Goal: Entertainment & Leisure: Consume media (video, audio)

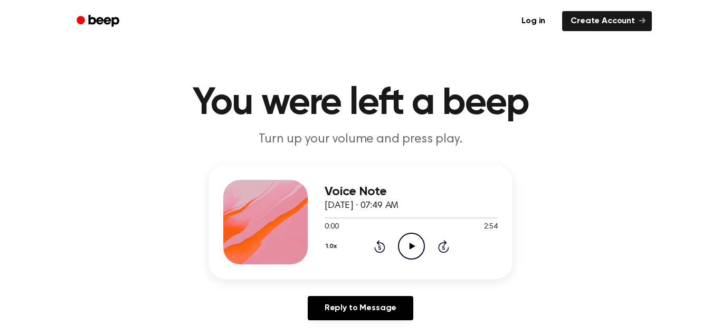
click at [410, 246] on icon at bounding box center [412, 246] width 6 height 7
click at [410, 246] on icon "Pause Audio" at bounding box center [411, 246] width 27 height 27
click at [410, 246] on icon at bounding box center [412, 246] width 6 height 7
click at [410, 246] on icon "Pause Audio" at bounding box center [411, 246] width 27 height 27
click at [410, 246] on icon at bounding box center [412, 246] width 6 height 7
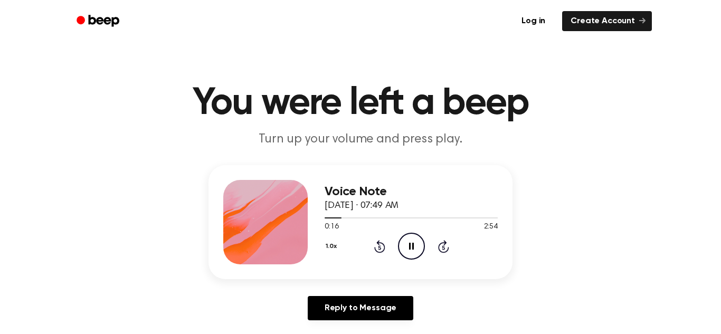
click at [410, 246] on icon "Pause Audio" at bounding box center [411, 246] width 27 height 27
click at [410, 246] on icon at bounding box center [412, 246] width 6 height 7
click at [410, 246] on icon "Pause Audio" at bounding box center [411, 246] width 27 height 27
click at [410, 246] on icon at bounding box center [412, 246] width 6 height 7
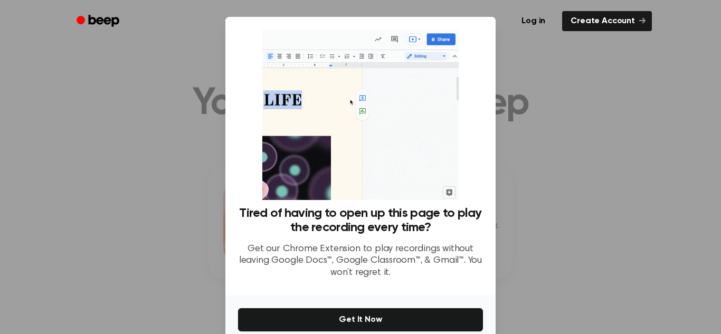
click at [619, 219] on div at bounding box center [360, 167] width 721 height 334
click at [100, 65] on div at bounding box center [360, 167] width 721 height 334
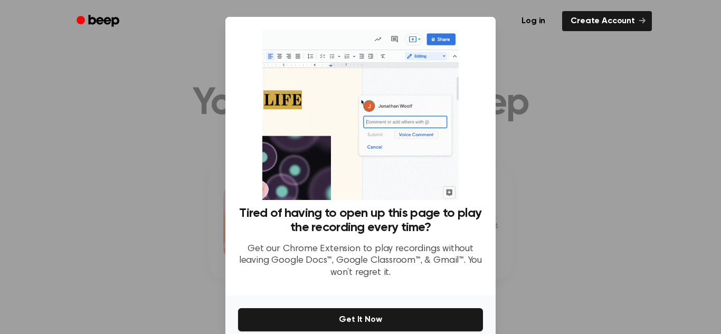
click at [100, 65] on div at bounding box center [360, 167] width 721 height 334
click at [258, 273] on p "Get our Chrome Extension to play recordings without leaving Google Docs™, Googl…" at bounding box center [360, 261] width 245 height 36
click at [262, 274] on p "Get our Chrome Extension to play recordings without leaving Google Docs™, Googl…" at bounding box center [360, 261] width 245 height 36
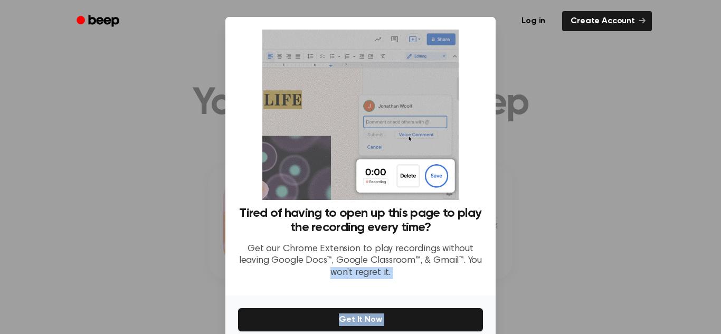
scroll to position [50, 0]
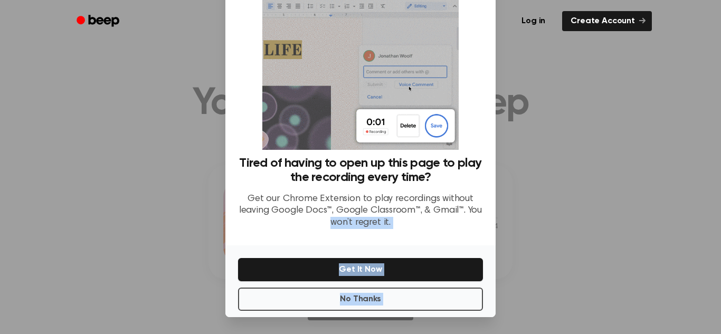
drag, startPoint x: 262, startPoint y: 274, endPoint x: 283, endPoint y: 359, distance: 87.0
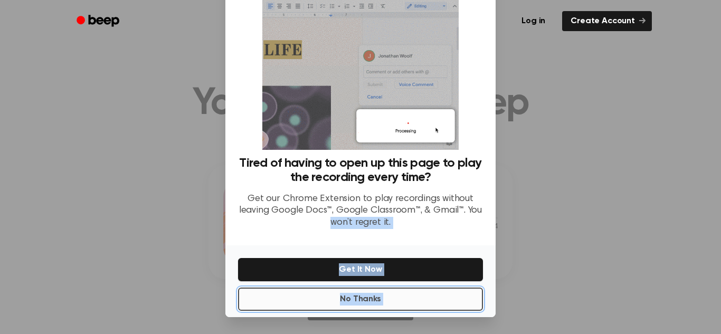
click at [287, 292] on button "No Thanks" at bounding box center [360, 299] width 245 height 23
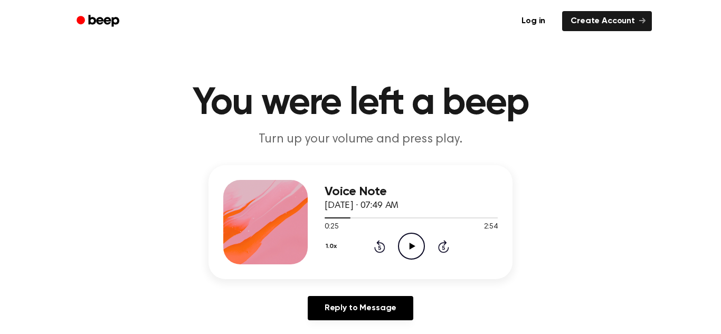
click at [415, 244] on icon "Play Audio" at bounding box center [411, 246] width 27 height 27
click at [415, 244] on icon "Pause Audio" at bounding box center [411, 246] width 27 height 27
click at [415, 244] on icon "Play Audio" at bounding box center [411, 246] width 27 height 27
click at [415, 245] on icon "Pause Audio" at bounding box center [411, 246] width 27 height 27
click at [415, 245] on icon "Play Audio" at bounding box center [411, 246] width 27 height 27
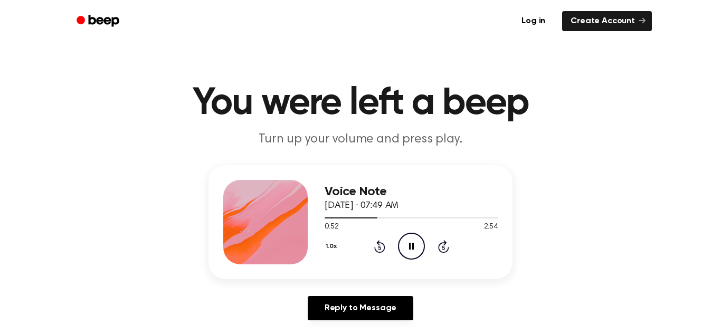
click at [415, 245] on icon "Pause Audio" at bounding box center [411, 246] width 27 height 27
click at [415, 245] on icon "Play Audio" at bounding box center [411, 246] width 27 height 27
click at [415, 245] on icon "Pause Audio" at bounding box center [411, 246] width 27 height 27
click at [415, 245] on icon "Play Audio" at bounding box center [411, 246] width 27 height 27
click at [415, 245] on icon "Pause Audio" at bounding box center [411, 246] width 27 height 27
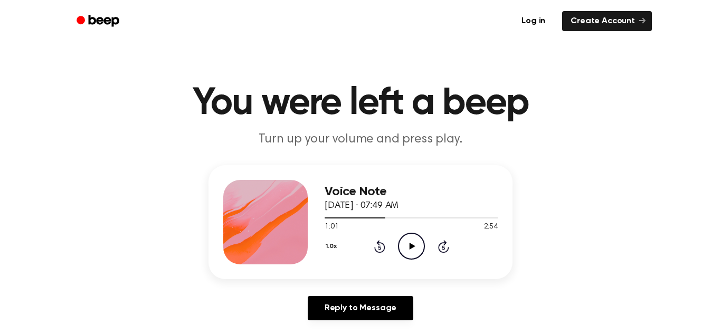
click at [415, 245] on icon "Play Audio" at bounding box center [411, 246] width 27 height 27
click at [415, 245] on icon "Pause Audio" at bounding box center [411, 246] width 27 height 27
click at [418, 243] on icon "Play Audio" at bounding box center [411, 246] width 27 height 27
click at [418, 243] on icon "Pause Audio" at bounding box center [411, 246] width 27 height 27
click at [418, 243] on icon "Play Audio" at bounding box center [411, 246] width 27 height 27
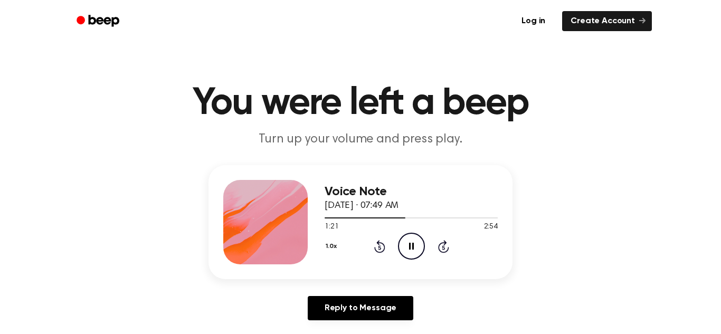
click at [418, 243] on icon "Pause Audio" at bounding box center [411, 246] width 27 height 27
click at [418, 243] on icon "Play Audio" at bounding box center [411, 246] width 27 height 27
click at [418, 243] on icon "Pause Audio" at bounding box center [411, 246] width 27 height 27
click at [418, 243] on icon "Play Audio" at bounding box center [411, 246] width 27 height 27
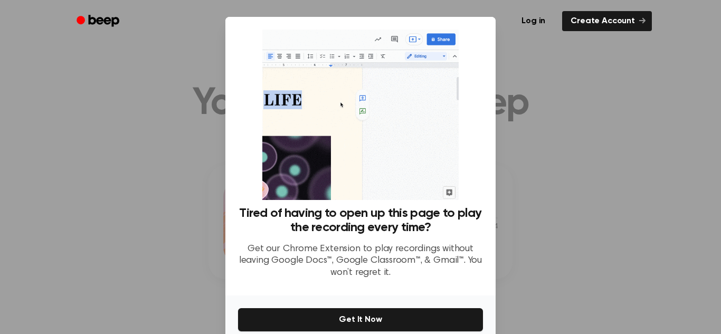
click at [354, 232] on h3 "Tired of having to open up this page to play the recording every time?" at bounding box center [360, 220] width 245 height 29
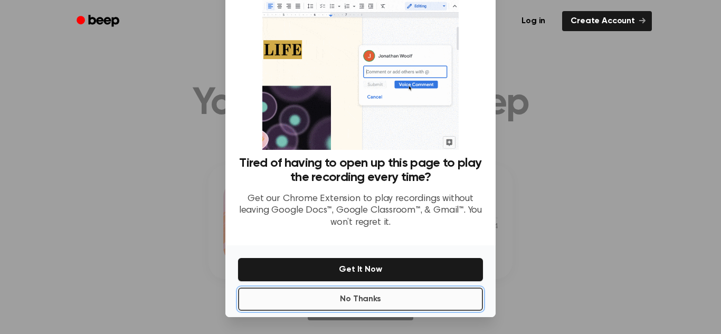
click at [305, 296] on button "No Thanks" at bounding box center [360, 299] width 245 height 23
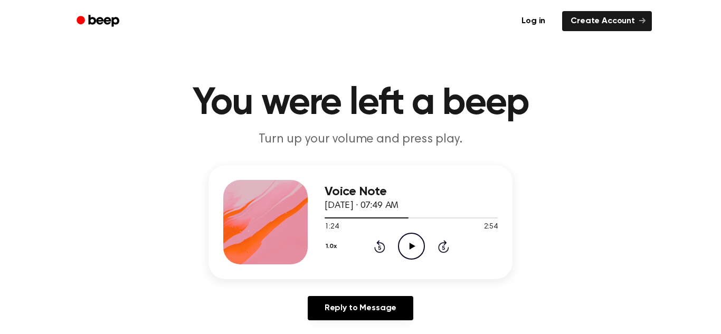
click at [305, 296] on div "Reply to Message" at bounding box center [360, 312] width 304 height 33
click at [413, 243] on icon "Play Audio" at bounding box center [411, 246] width 27 height 27
click at [246, 312] on div "Reply to Message" at bounding box center [360, 312] width 304 height 33
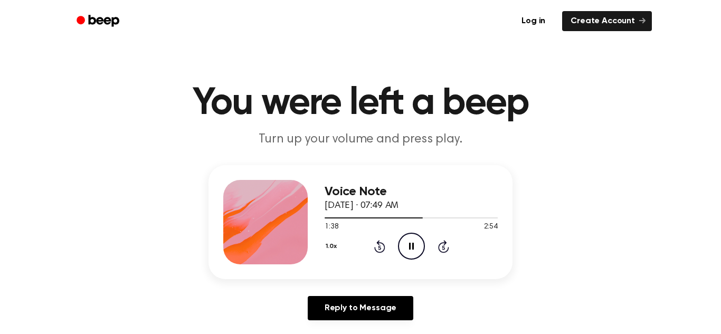
click at [412, 244] on icon at bounding box center [411, 246] width 5 height 7
click at [412, 244] on icon "Play Audio" at bounding box center [411, 246] width 27 height 27
click at [412, 244] on icon at bounding box center [411, 246] width 5 height 7
click at [410, 243] on icon "Play Audio" at bounding box center [411, 246] width 27 height 27
click at [411, 244] on icon "Pause Audio" at bounding box center [411, 246] width 27 height 27
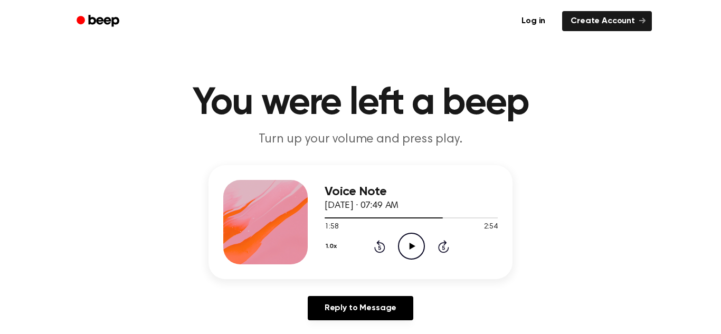
click at [411, 244] on icon at bounding box center [412, 246] width 6 height 7
click at [411, 244] on icon "Pause Audio" at bounding box center [411, 246] width 27 height 27
click at [411, 245] on icon at bounding box center [412, 246] width 6 height 7
click at [411, 245] on icon "Pause Audio" at bounding box center [411, 246] width 27 height 27
click at [411, 245] on icon at bounding box center [412, 246] width 6 height 7
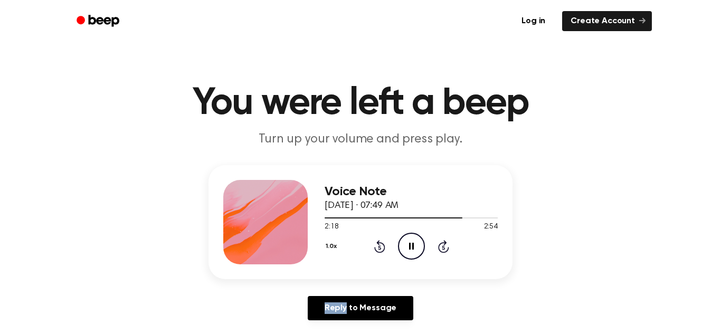
click at [411, 245] on icon "Pause Audio" at bounding box center [411, 246] width 27 height 27
click at [411, 245] on icon at bounding box center [412, 246] width 6 height 7
click at [409, 234] on circle at bounding box center [411, 246] width 26 height 26
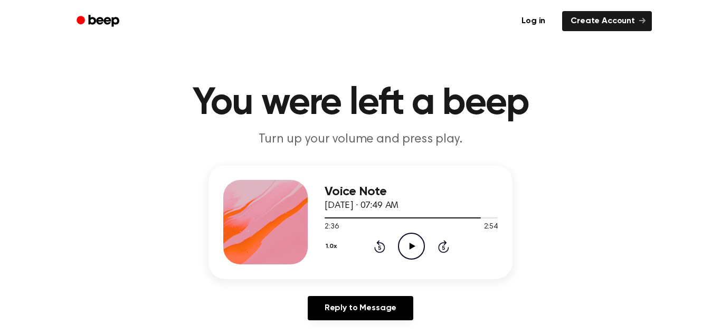
click at [409, 235] on icon "Play Audio" at bounding box center [411, 246] width 27 height 27
click at [412, 242] on icon "Pause Audio" at bounding box center [411, 246] width 27 height 27
click at [411, 242] on icon "Play Audio" at bounding box center [411, 246] width 27 height 27
click at [411, 242] on icon "Pause Audio" at bounding box center [411, 246] width 27 height 27
click at [411, 242] on icon "Play Audio" at bounding box center [411, 246] width 27 height 27
